Goal: Transaction & Acquisition: Purchase product/service

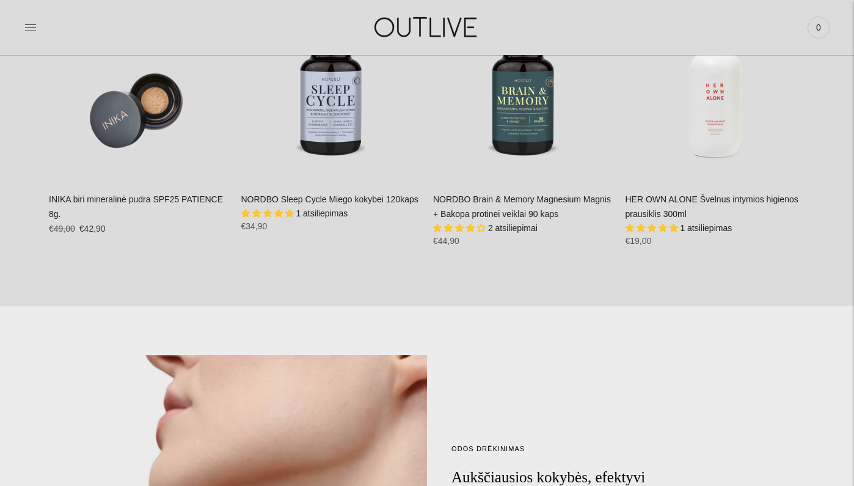
scroll to position [722, 0]
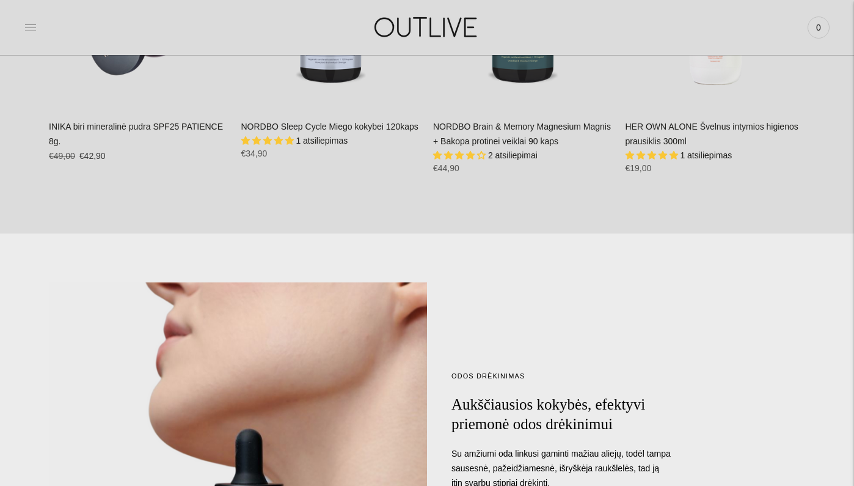
click at [34, 23] on icon at bounding box center [30, 27] width 12 height 12
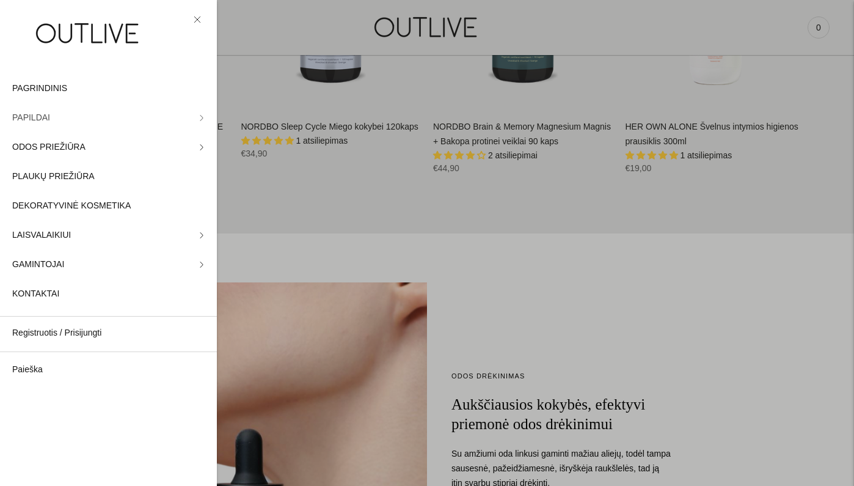
click at [198, 118] on link "PAPILDAI" at bounding box center [108, 117] width 217 height 29
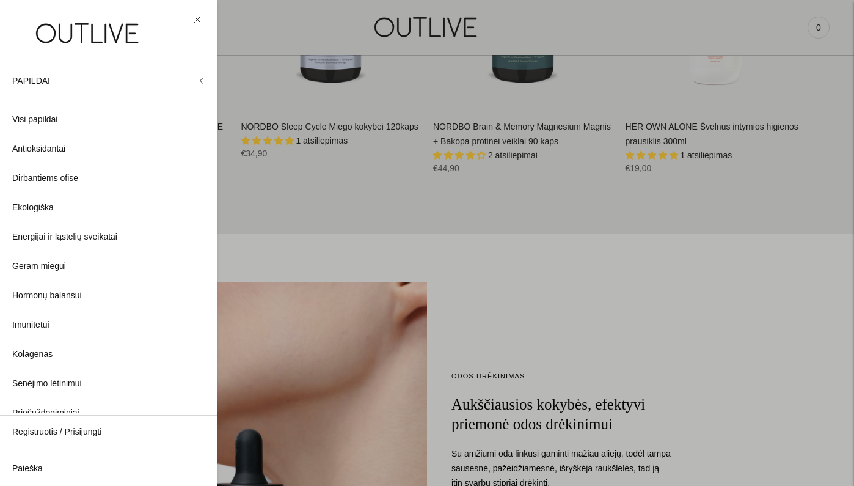
scroll to position [292, 0]
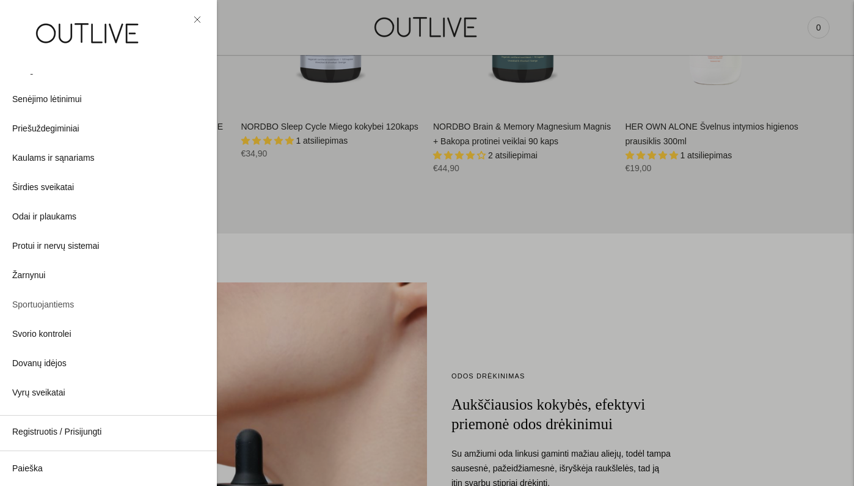
click at [66, 298] on span "Sportuojantiems" at bounding box center [43, 305] width 62 height 15
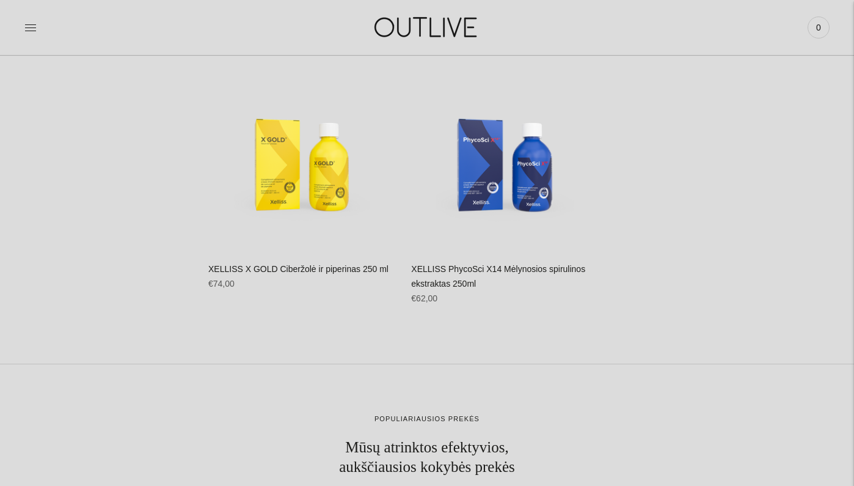
scroll to position [9015, 0]
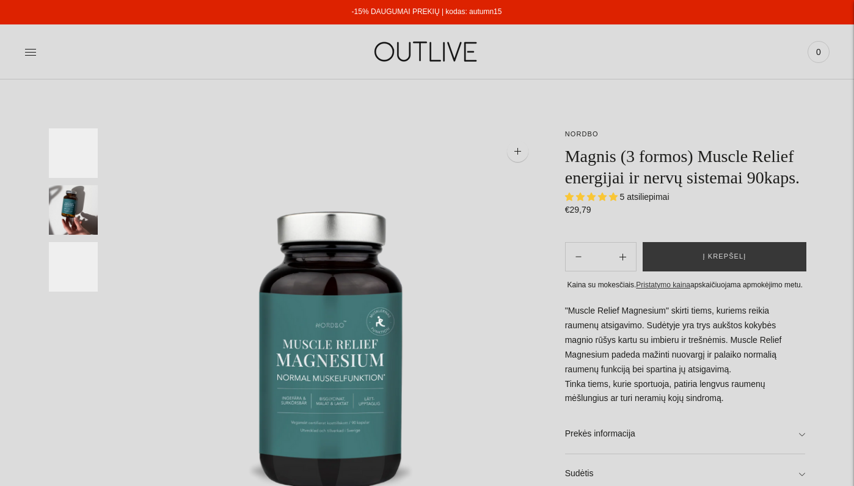
select select "**********"
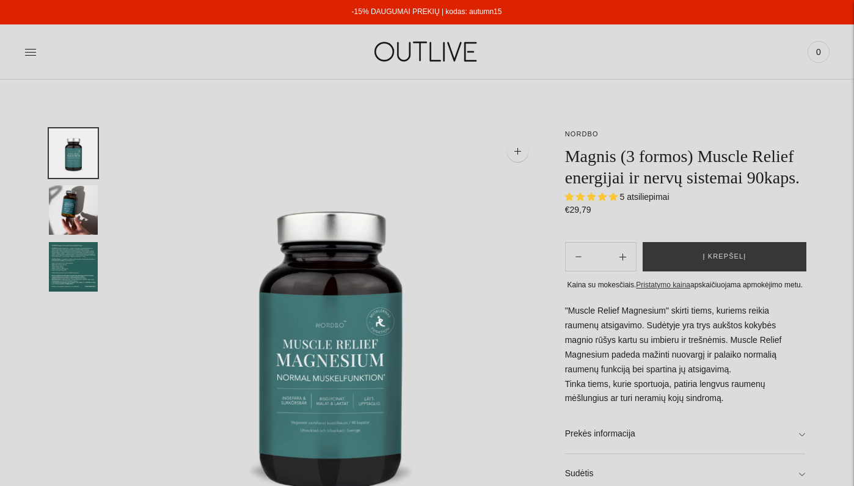
click at [71, 200] on img "Translation missing: en.general.accessibility.image_thumbail" at bounding box center [73, 209] width 49 height 49
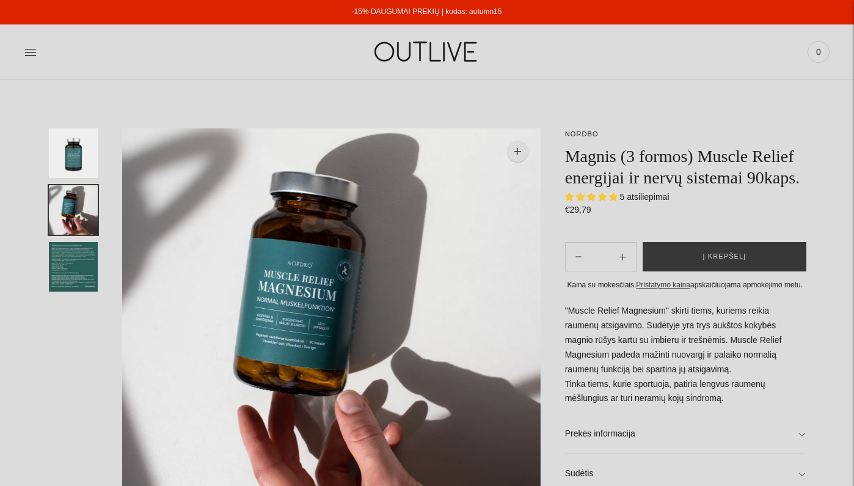
click at [90, 147] on img "Translation missing: en.general.accessibility.image_thumbail" at bounding box center [73, 152] width 49 height 49
